Goal: Find specific page/section: Find specific page/section

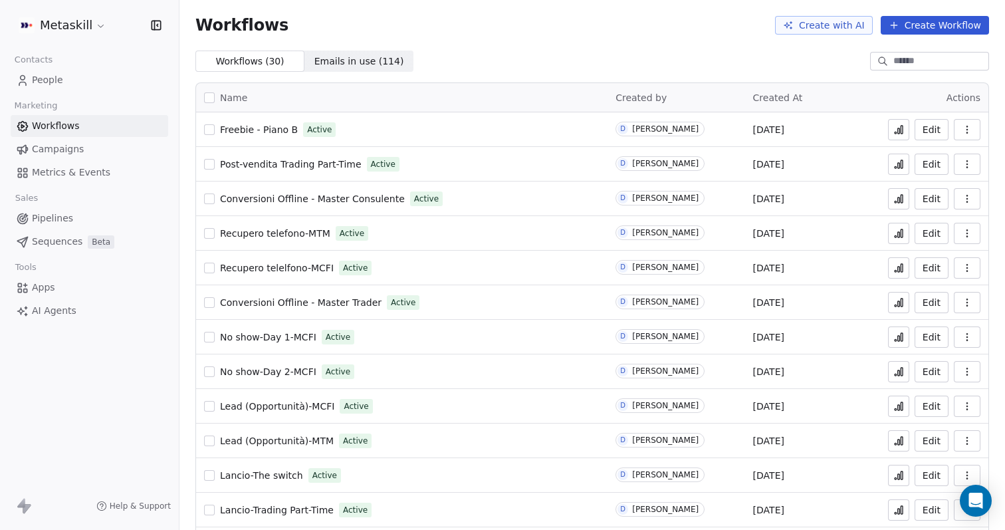
click at [108, 79] on link "People" at bounding box center [89, 80] width 157 height 22
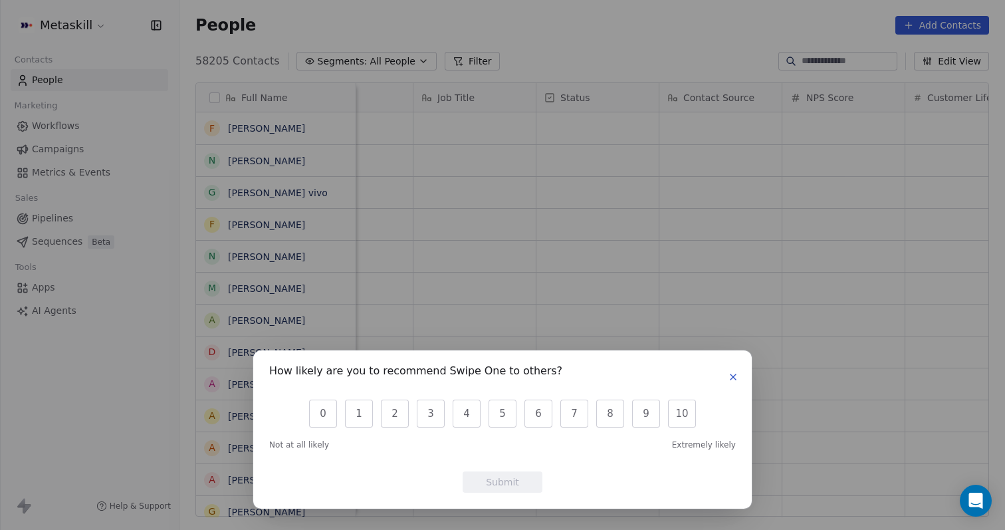
scroll to position [0, 569]
click at [732, 379] on icon "button" at bounding box center [733, 376] width 11 height 11
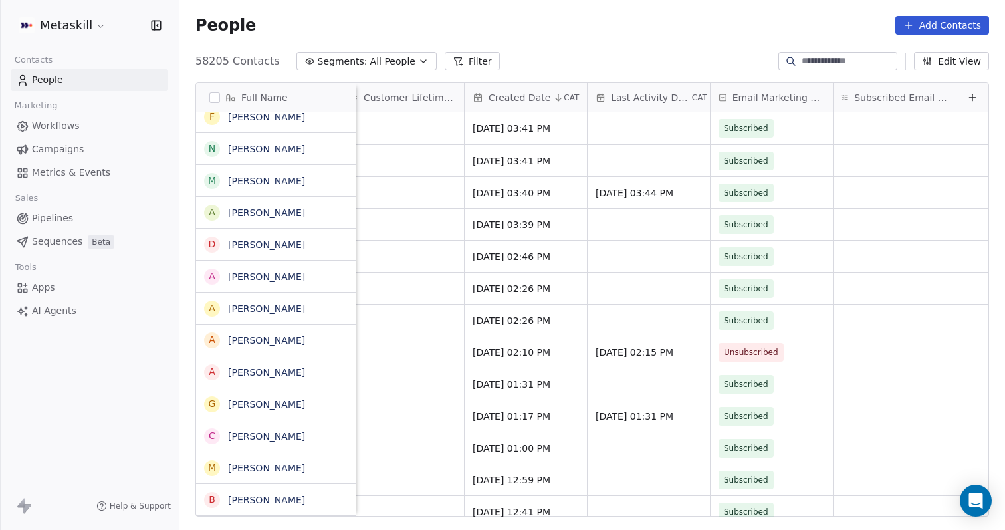
scroll to position [0, 0]
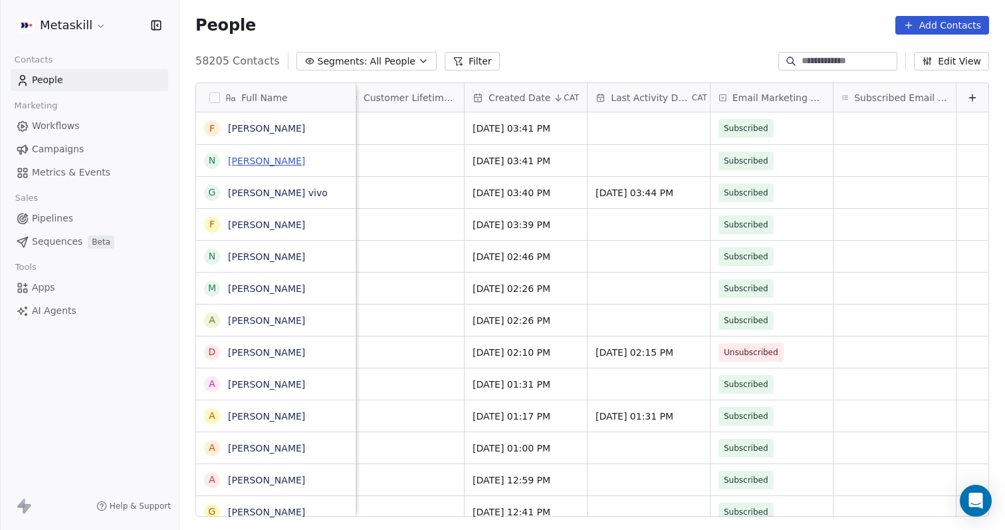
click at [245, 163] on link "[PERSON_NAME]" at bounding box center [266, 160] width 77 height 11
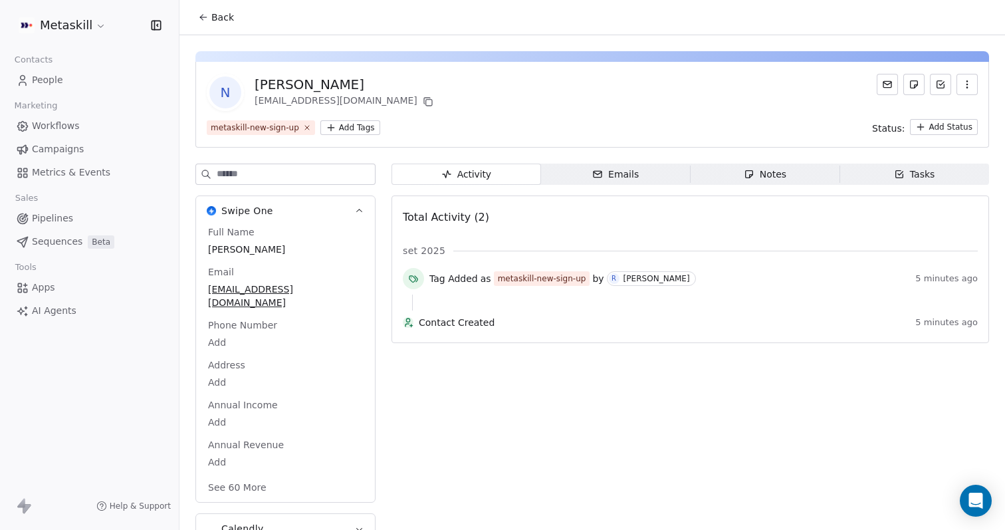
scroll to position [9, 0]
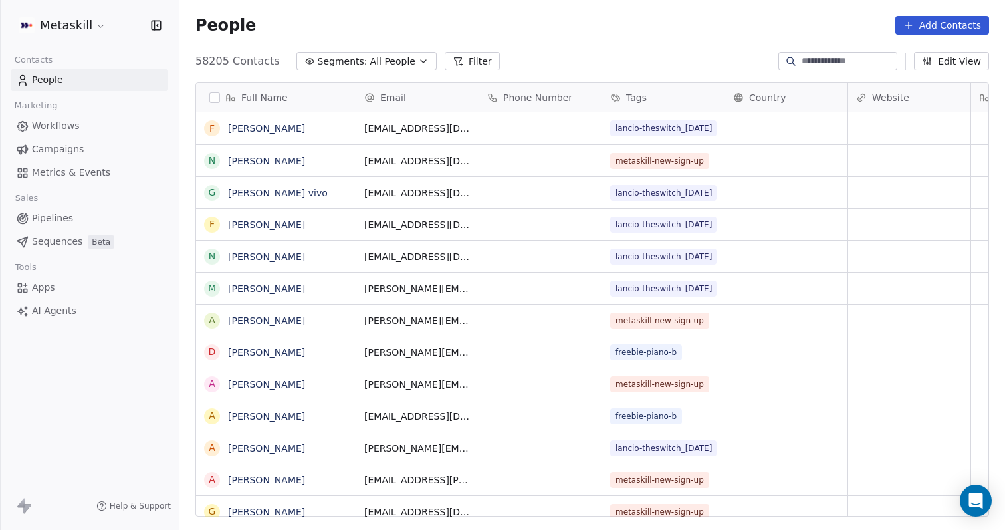
scroll to position [466, 825]
